Goal: Find specific page/section: Locate a particular part of the current website

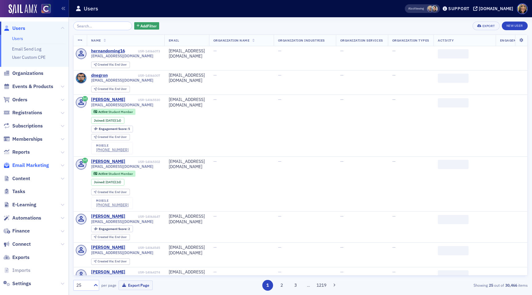
click at [38, 163] on span "Email Marketing" at bounding box center [30, 165] width 37 height 7
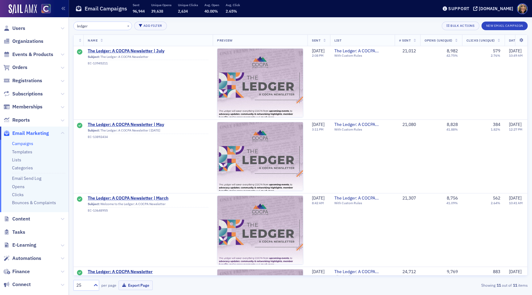
type input "ledger"
click at [141, 50] on span "The Ledger: A COCPA Newsletter | July" at bounding box center [148, 51] width 121 height 6
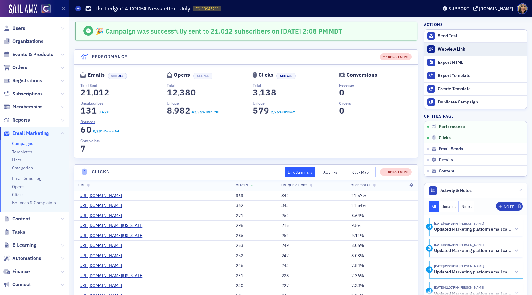
click at [463, 50] on div "Webview Link" at bounding box center [481, 50] width 86 height 6
